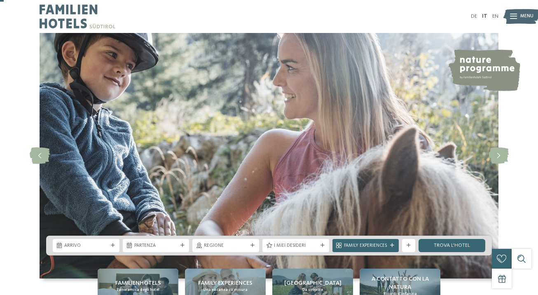
scroll to position [20, 0]
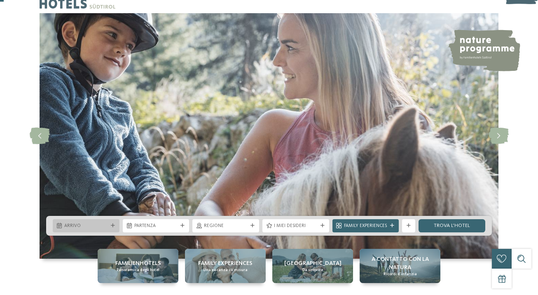
click at [98, 227] on span "Arrivo" at bounding box center [86, 226] width 44 height 7
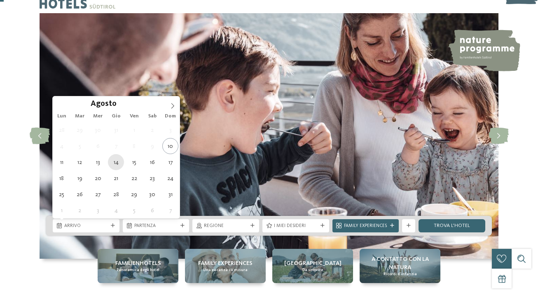
type div "14.08.2025"
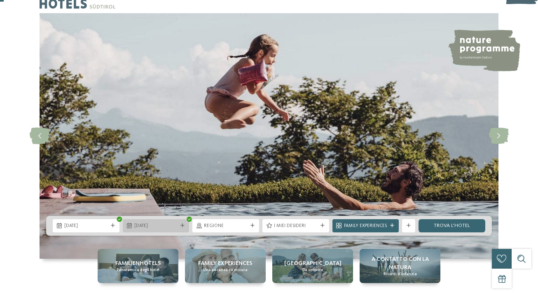
click at [158, 224] on span "14.08.2025" at bounding box center [156, 226] width 44 height 7
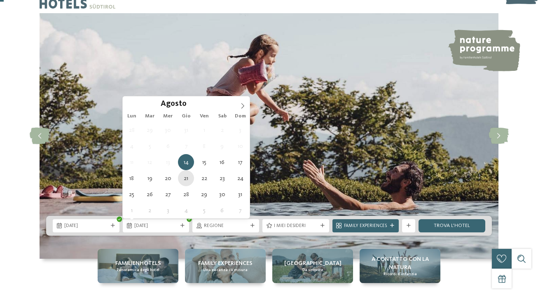
type div "21.08.2025"
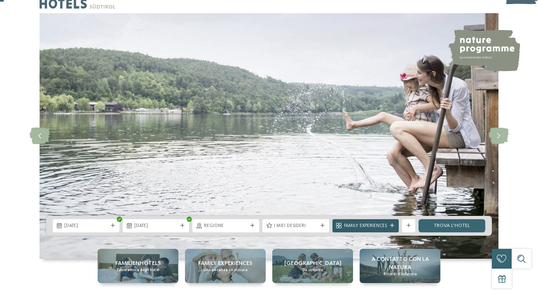
click at [392, 228] on div "Family Experiences" at bounding box center [365, 225] width 67 height 13
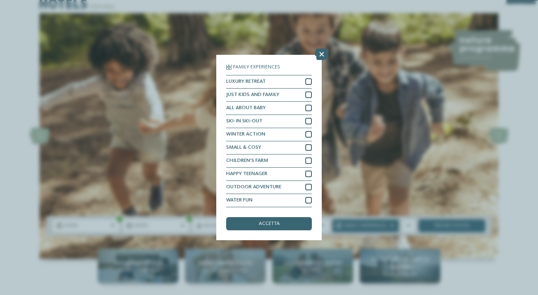
click at [510, 173] on div "Family Experiences LUXURY RETREAT JUST KIDS AND FAMILY" at bounding box center [269, 147] width 538 height 295
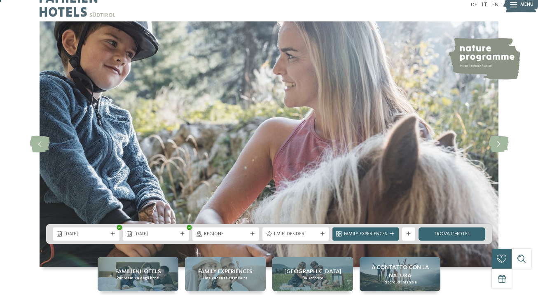
scroll to position [0, 0]
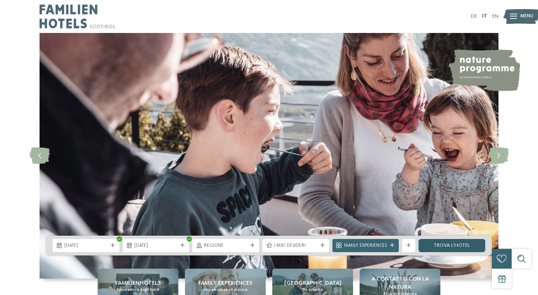
click at [455, 240] on link "trova l’hotel" at bounding box center [451, 245] width 67 height 13
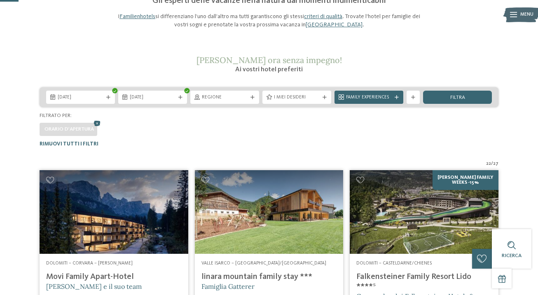
scroll to position [70, 0]
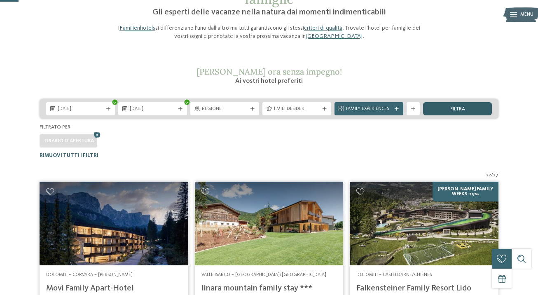
click at [466, 111] on div "filtra" at bounding box center [457, 108] width 69 height 13
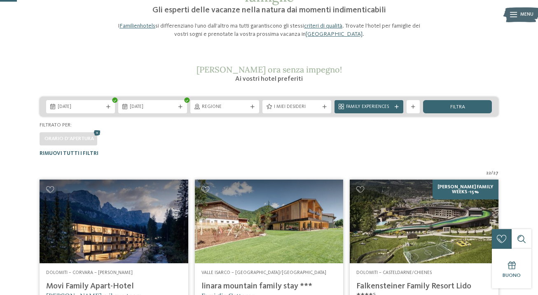
scroll to position [65, 0]
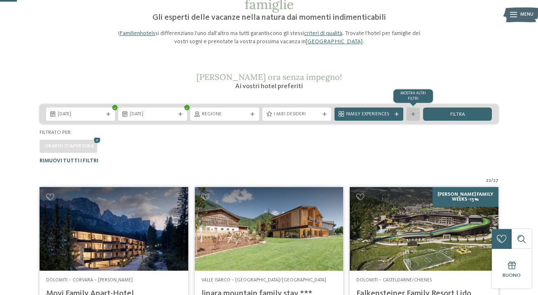
click at [413, 113] on icon at bounding box center [413, 114] width 4 height 4
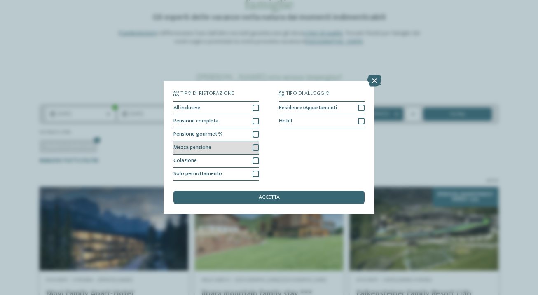
click at [254, 149] on div at bounding box center [255, 147] width 7 height 7
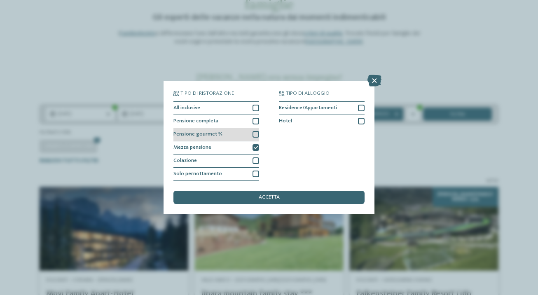
click at [257, 135] on div at bounding box center [255, 134] width 7 height 7
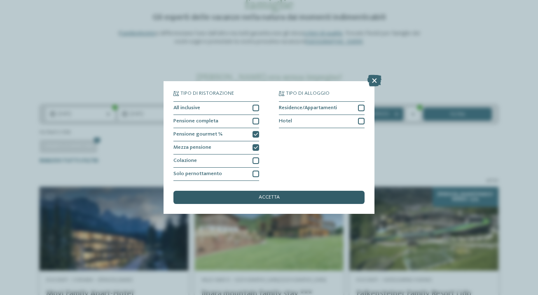
click at [277, 202] on div "accetta" at bounding box center [268, 197] width 191 height 13
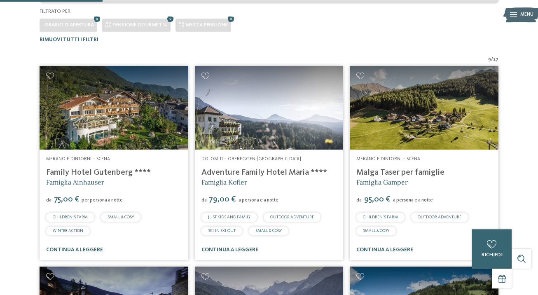
scroll to position [184, 0]
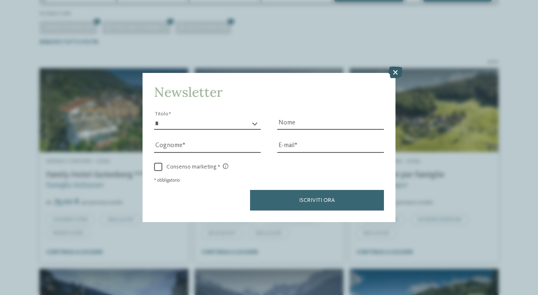
click at [393, 73] on icon at bounding box center [395, 73] width 14 height 12
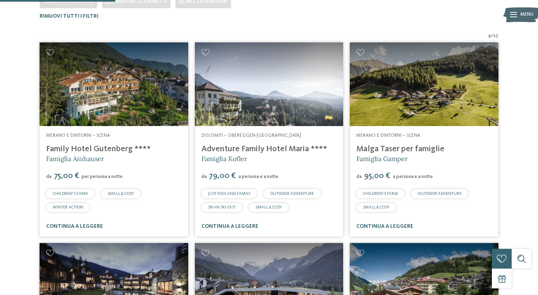
scroll to position [217, 0]
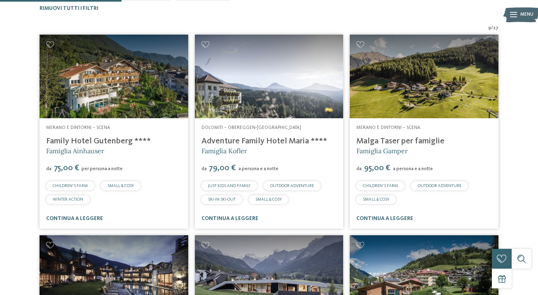
click at [257, 142] on link "Adventure Family Hotel Maria ****" at bounding box center [264, 141] width 126 height 8
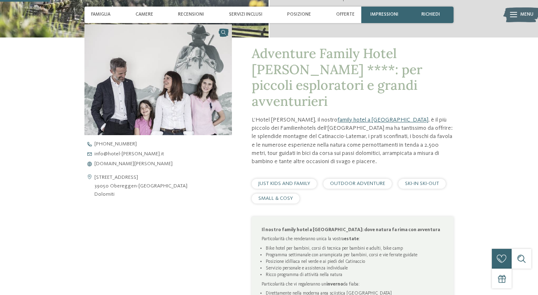
scroll to position [178, 0]
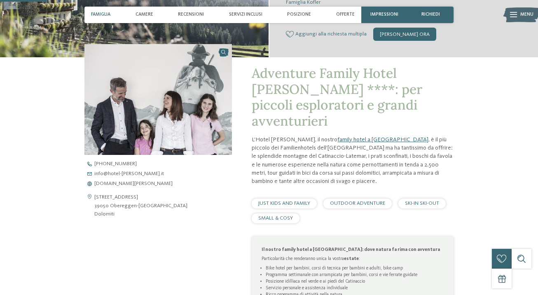
click at [102, 13] on span "Famiglia" at bounding box center [100, 14] width 19 height 5
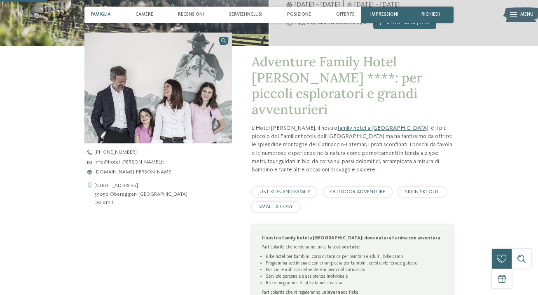
scroll to position [190, 0]
click at [102, 13] on span "Famiglia" at bounding box center [100, 14] width 19 height 5
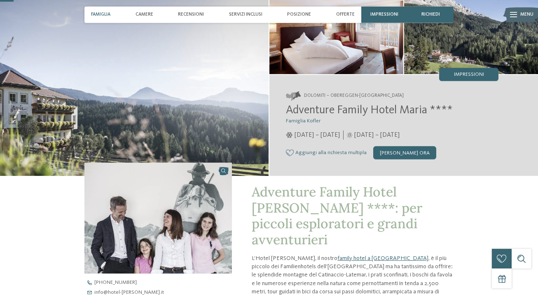
scroll to position [51, 0]
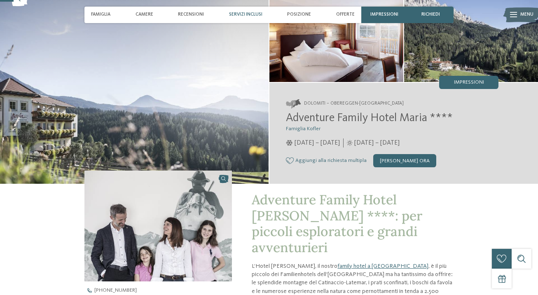
click at [248, 17] on span "Servizi inclusi" at bounding box center [245, 14] width 33 height 5
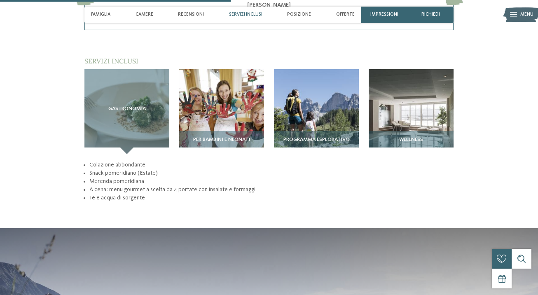
scroll to position [873, 0]
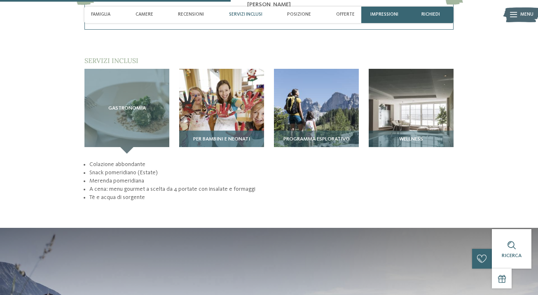
click at [210, 131] on div "Per bambini e neonati" at bounding box center [221, 142] width 85 height 23
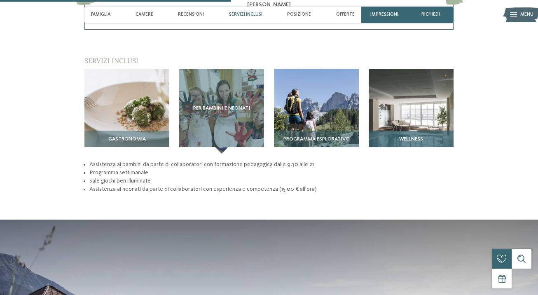
click at [396, 99] on img at bounding box center [411, 111] width 85 height 85
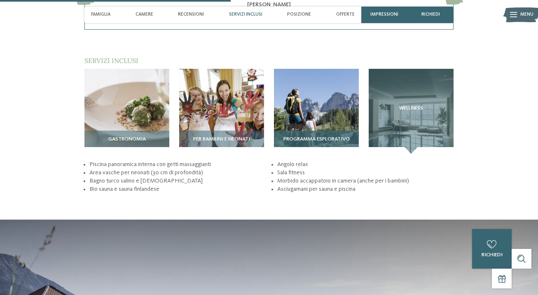
click at [296, 111] on img at bounding box center [316, 111] width 85 height 85
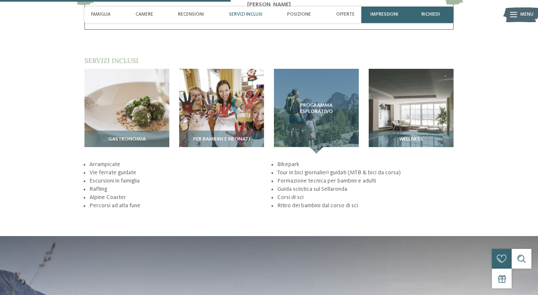
click at [493, 38] on div "torna alla panoramica degli alberghi Impressioni" at bounding box center [269, 135] width 538 height 1951
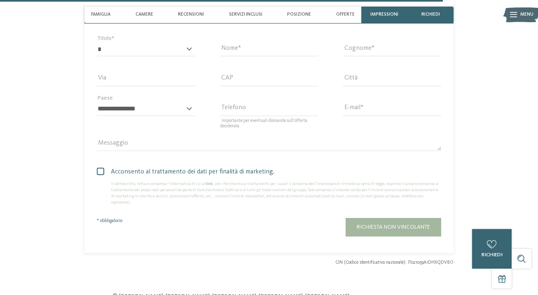
scroll to position [2044, 0]
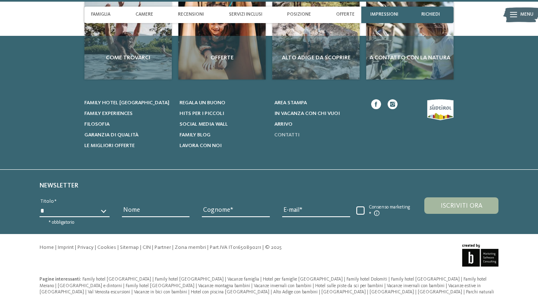
click at [295, 132] on span "Contatti" at bounding box center [286, 134] width 25 height 5
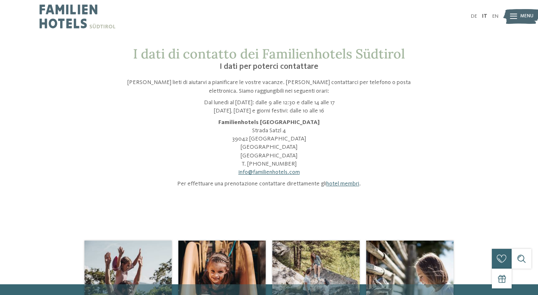
click at [233, 75] on div "I dati di contatto dei Familienhotels Südtirol I dati per poterci contattare Sa…" at bounding box center [268, 117] width 313 height 142
